Goal: Task Accomplishment & Management: Manage account settings

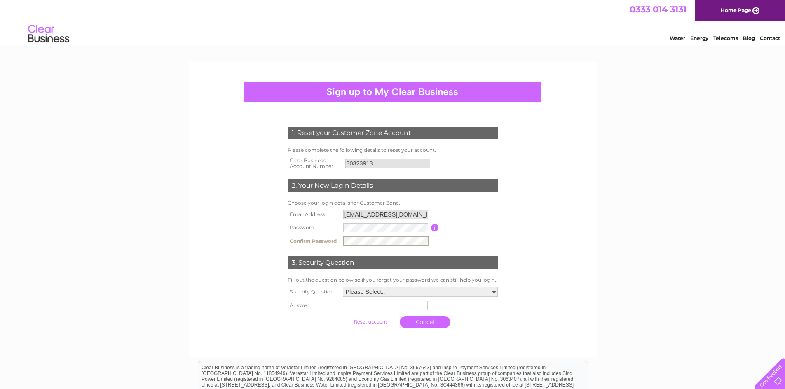
click at [441, 293] on select "Please Select.. In what town or city was your first job? In what town or city d…" at bounding box center [420, 292] width 155 height 10
select select "5"
click at [342, 287] on select "Please Select.. In what town or city was your first job? In what town or city d…" at bounding box center [420, 291] width 156 height 11
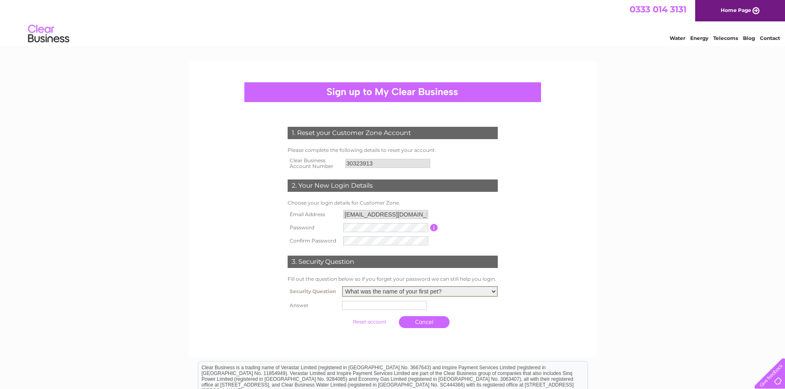
click at [369, 306] on input "text" at bounding box center [384, 305] width 85 height 9
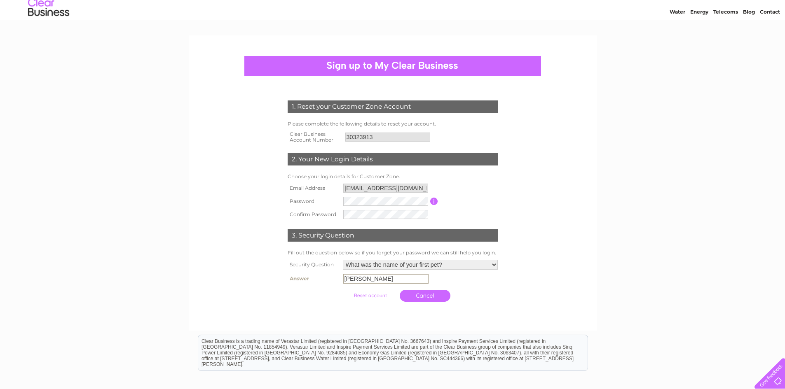
scroll to position [41, 0]
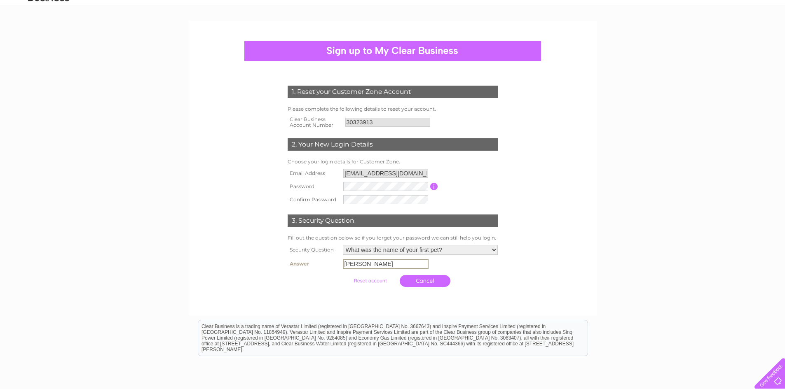
type input "Harrison"
click at [472, 300] on div at bounding box center [392, 298] width 250 height 16
click at [427, 278] on link "Cancel" at bounding box center [424, 280] width 51 height 12
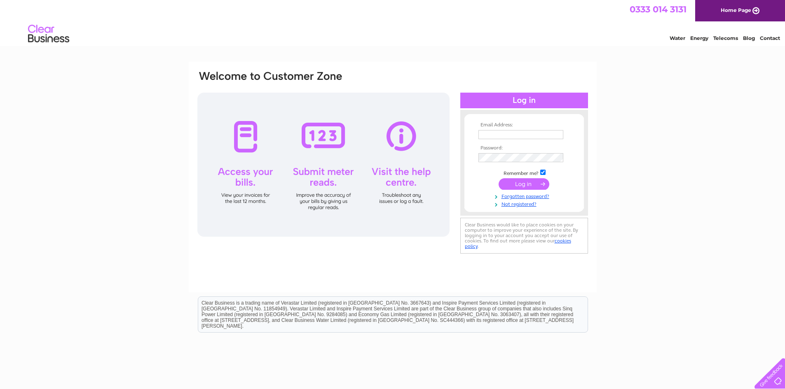
click at [488, 135] on input "text" at bounding box center [520, 134] width 85 height 9
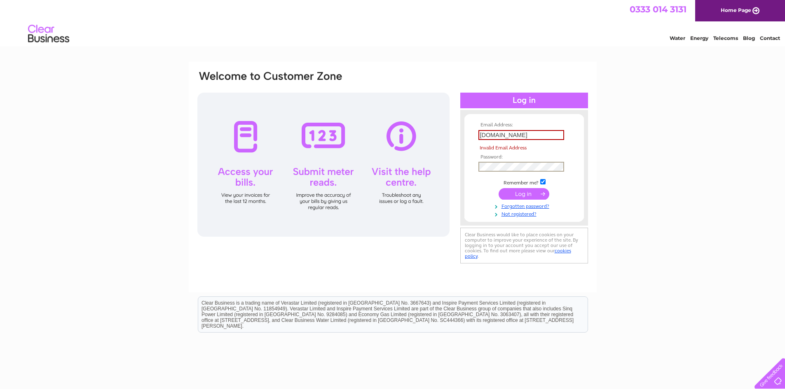
click at [511, 196] on input "submit" at bounding box center [523, 194] width 51 height 12
click at [488, 135] on input "infoinsideout-yourspace.co.uk" at bounding box center [521, 135] width 86 height 10
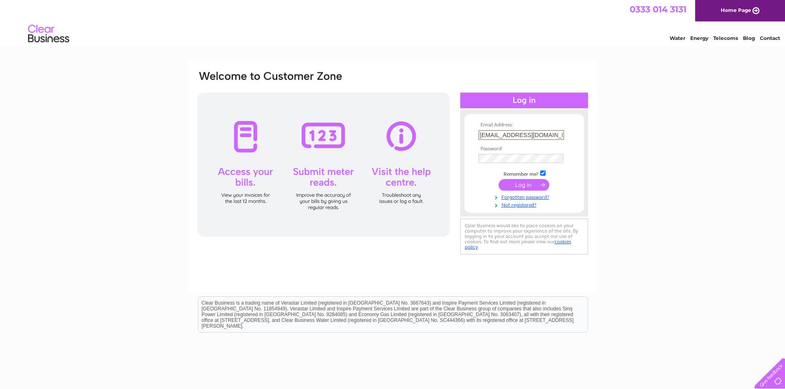
type input "info@insideout-yourspace.co.uk"
click at [511, 181] on input "submit" at bounding box center [523, 184] width 51 height 12
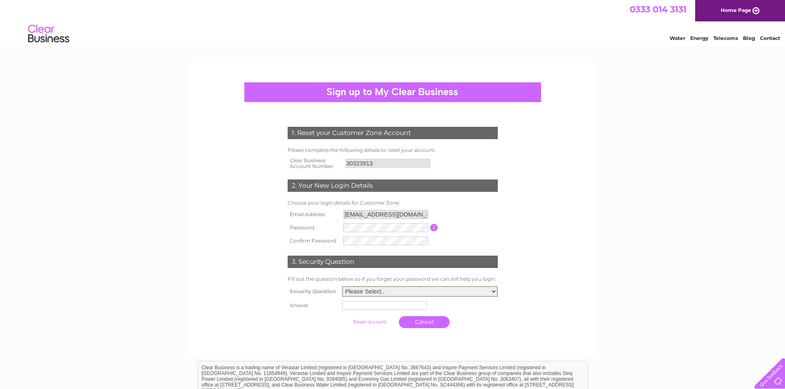
click at [372, 292] on select "Please Select.. In what town or city was your first job? In what town or city d…" at bounding box center [420, 291] width 156 height 11
select select "5"
click at [342, 287] on select "Please Select.. In what town or city was your first job? In what town or city d…" at bounding box center [420, 291] width 156 height 11
click at [355, 307] on input "text" at bounding box center [384, 305] width 85 height 9
type input "Harrison"
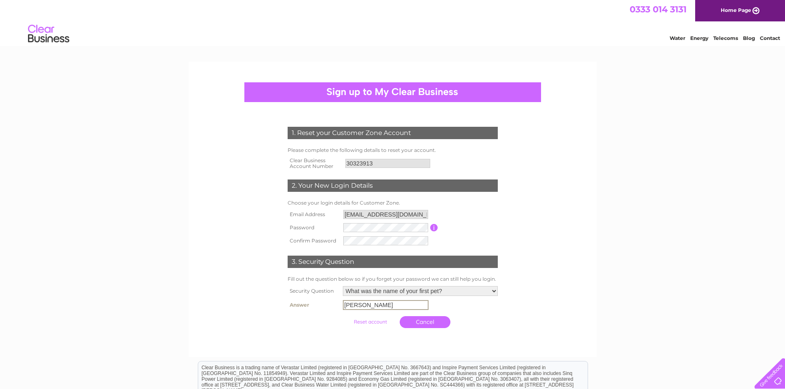
click at [373, 319] on input "submit" at bounding box center [370, 322] width 51 height 12
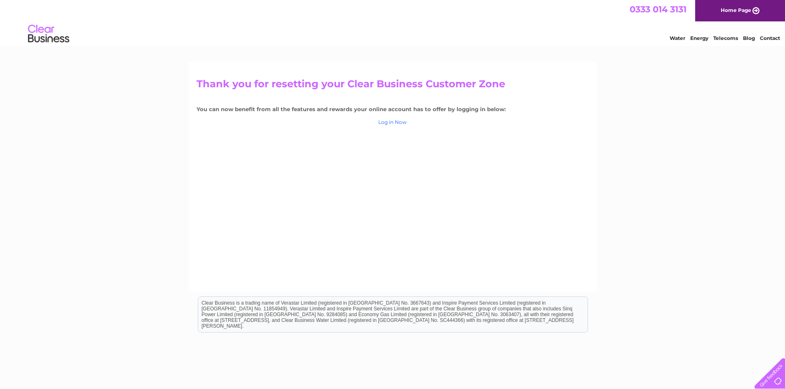
click at [387, 121] on link "Log in Now" at bounding box center [392, 122] width 28 height 6
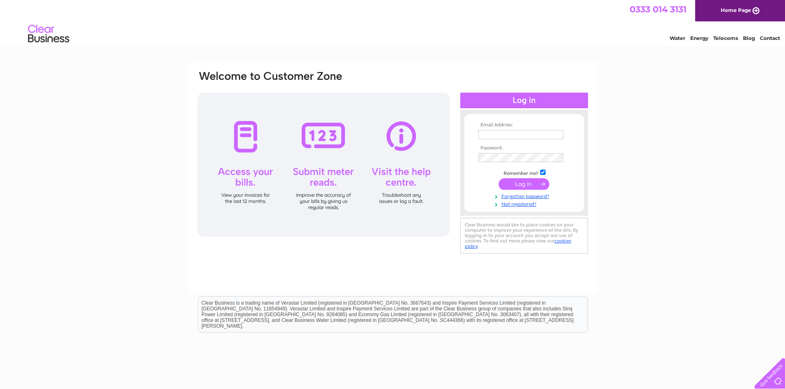
click at [497, 134] on input "text" at bounding box center [520, 134] width 85 height 9
type input "info@insideout-yourspace.co.uk"
click at [518, 181] on input "submit" at bounding box center [523, 184] width 51 height 12
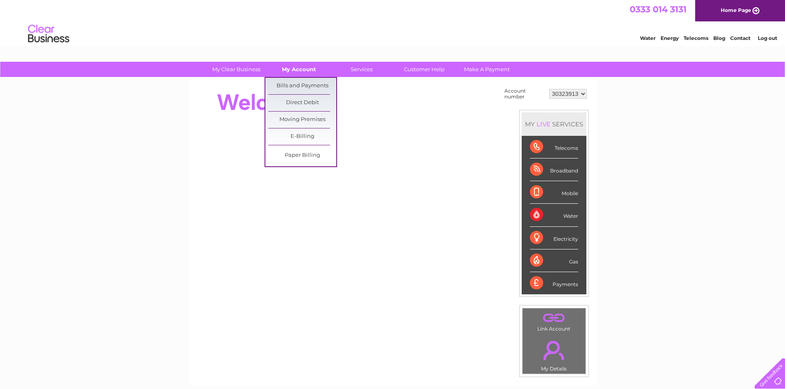
click at [301, 68] on link "My Account" at bounding box center [299, 69] width 68 height 15
